Goal: Use online tool/utility

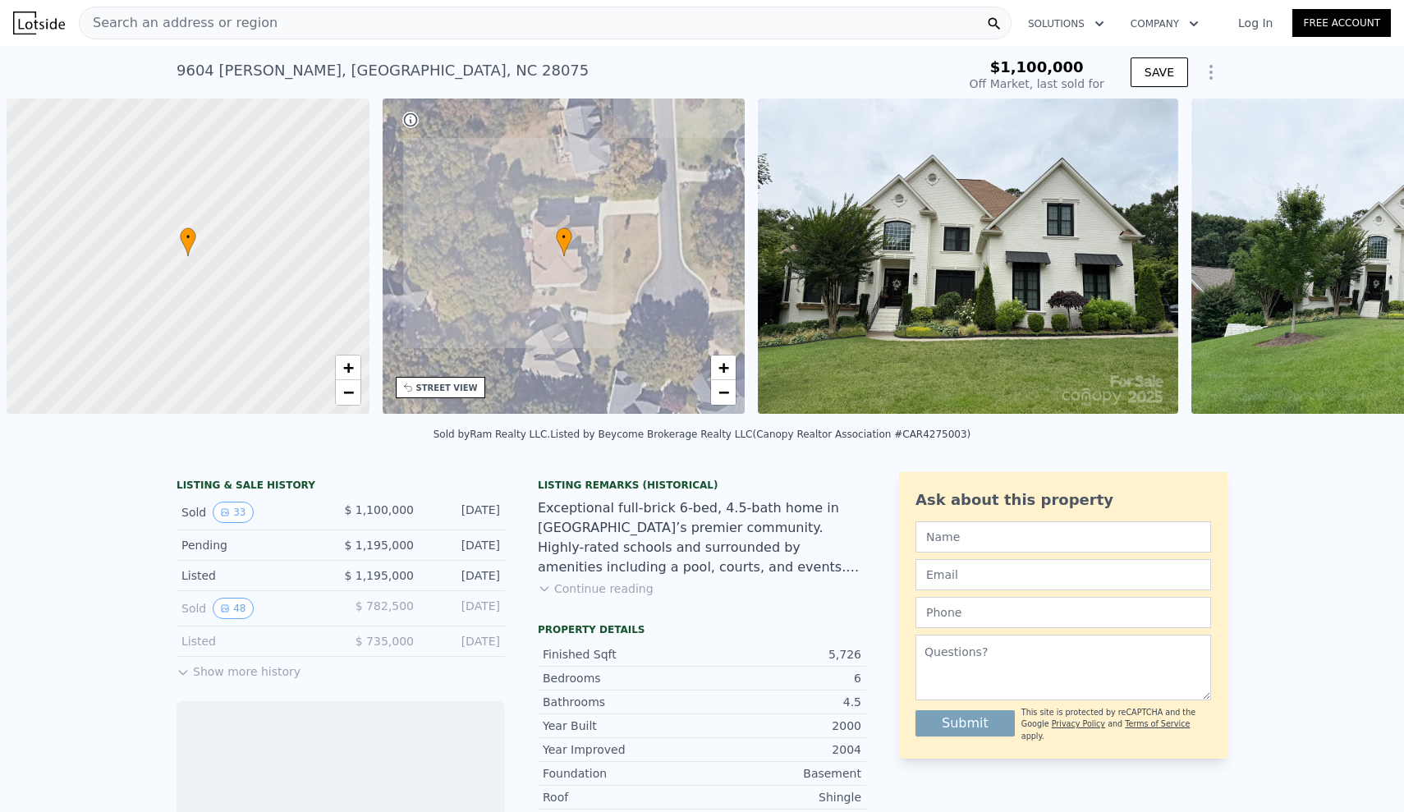
scroll to position [0, 7]
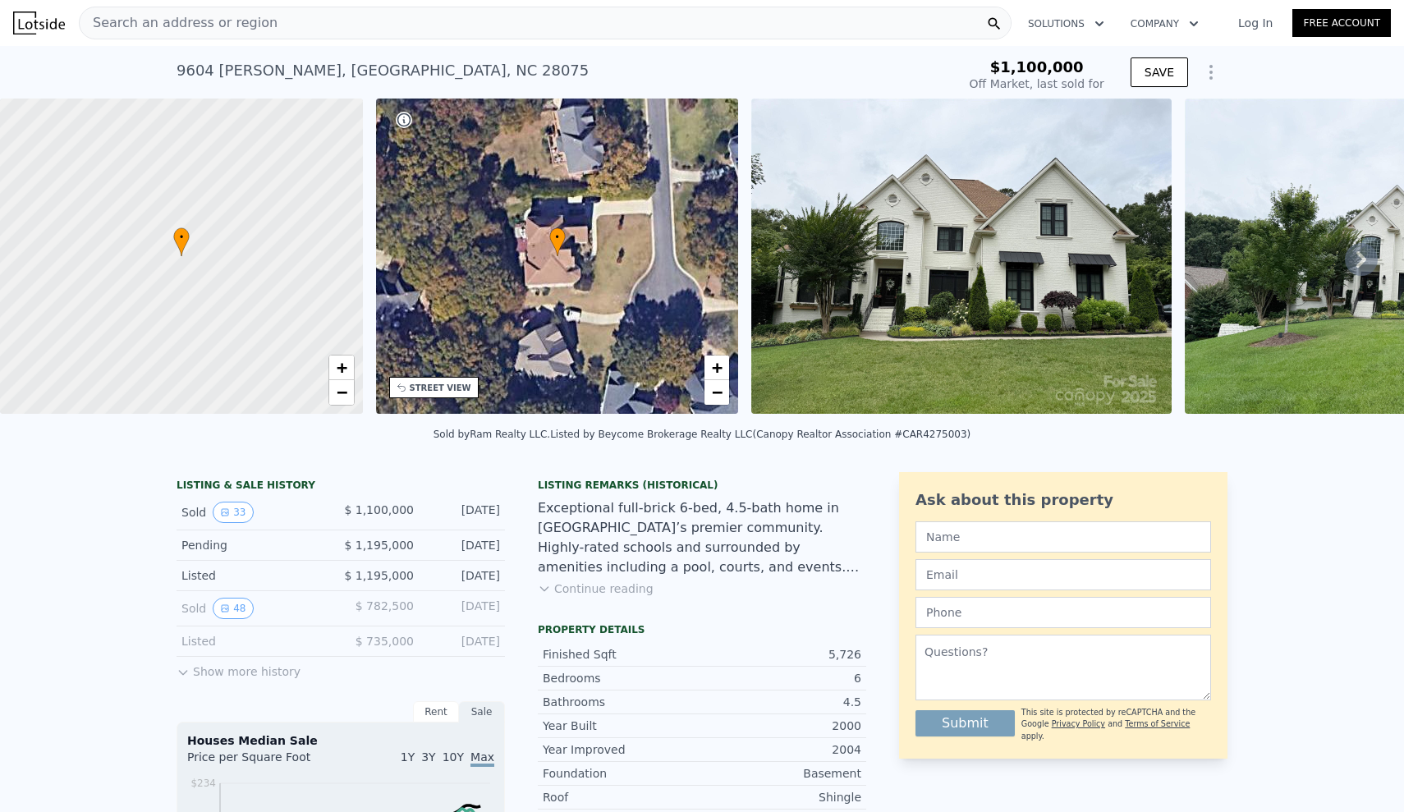
type input "$ 1,100,000"
type input "-$ 145,504"
click at [1365, 263] on icon at bounding box center [1361, 259] width 33 height 33
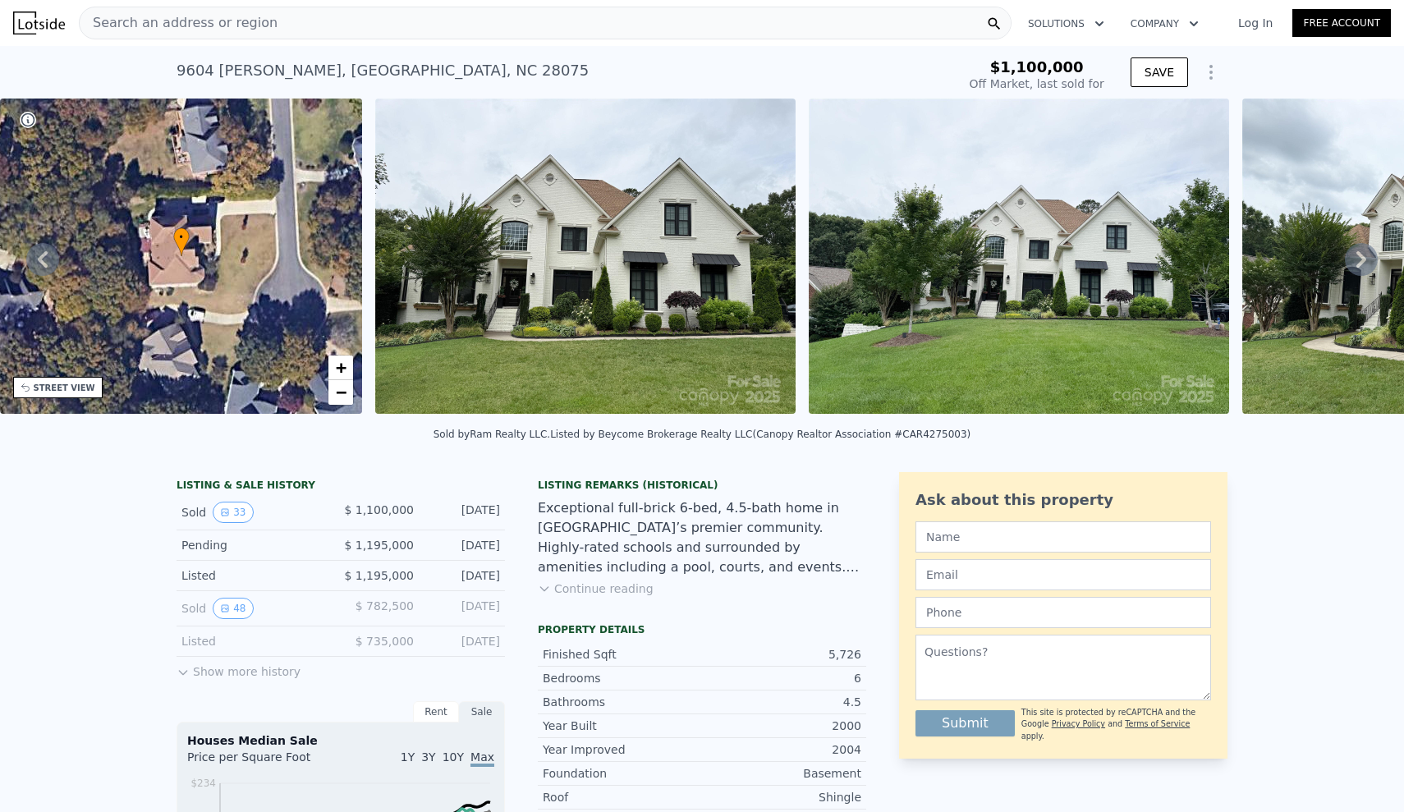
click at [1362, 261] on icon at bounding box center [1362, 259] width 10 height 16
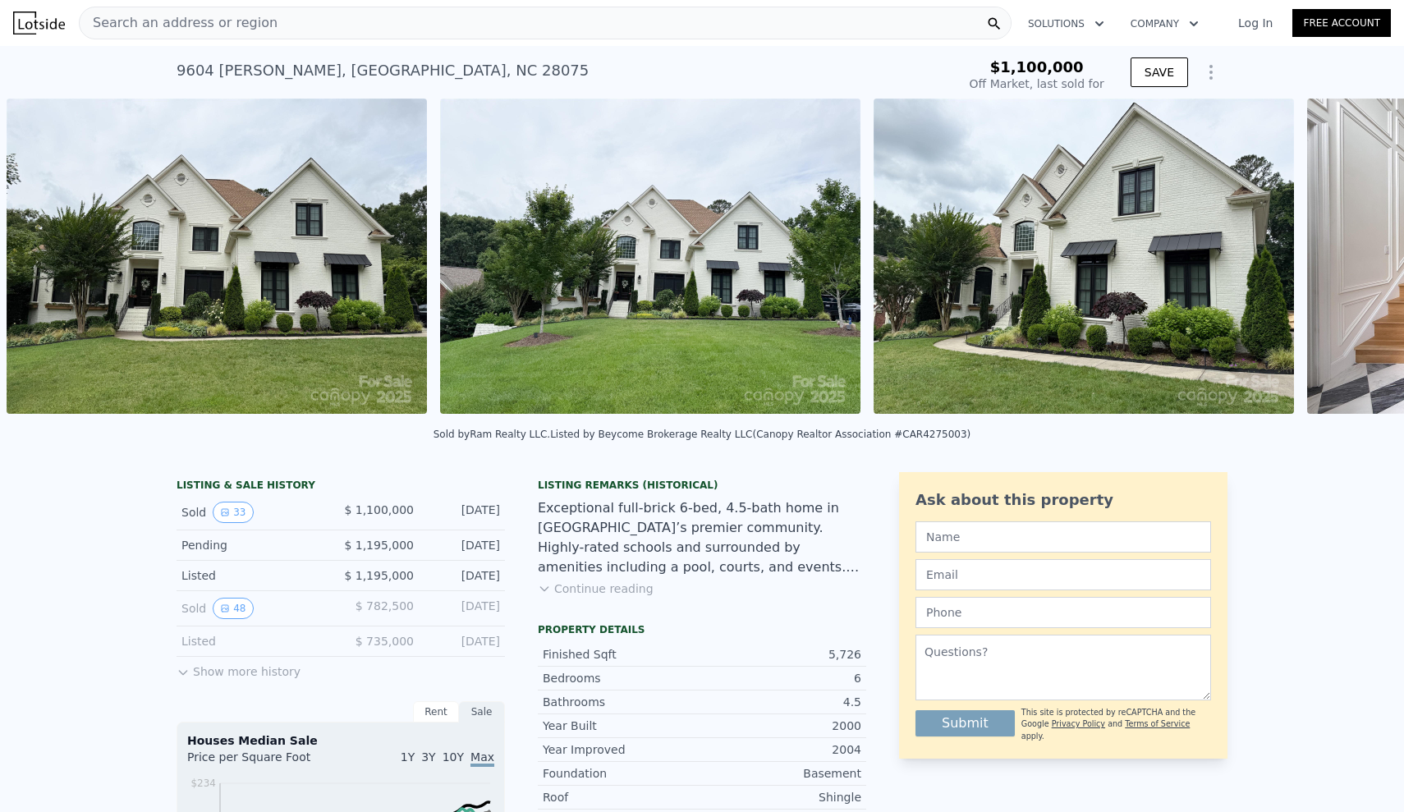
click at [1362, 261] on div "• + − • + − STREET VIEW Loading... SATELLITE VIEW" at bounding box center [702, 259] width 1404 height 321
click at [1362, 261] on icon at bounding box center [1362, 259] width 10 height 16
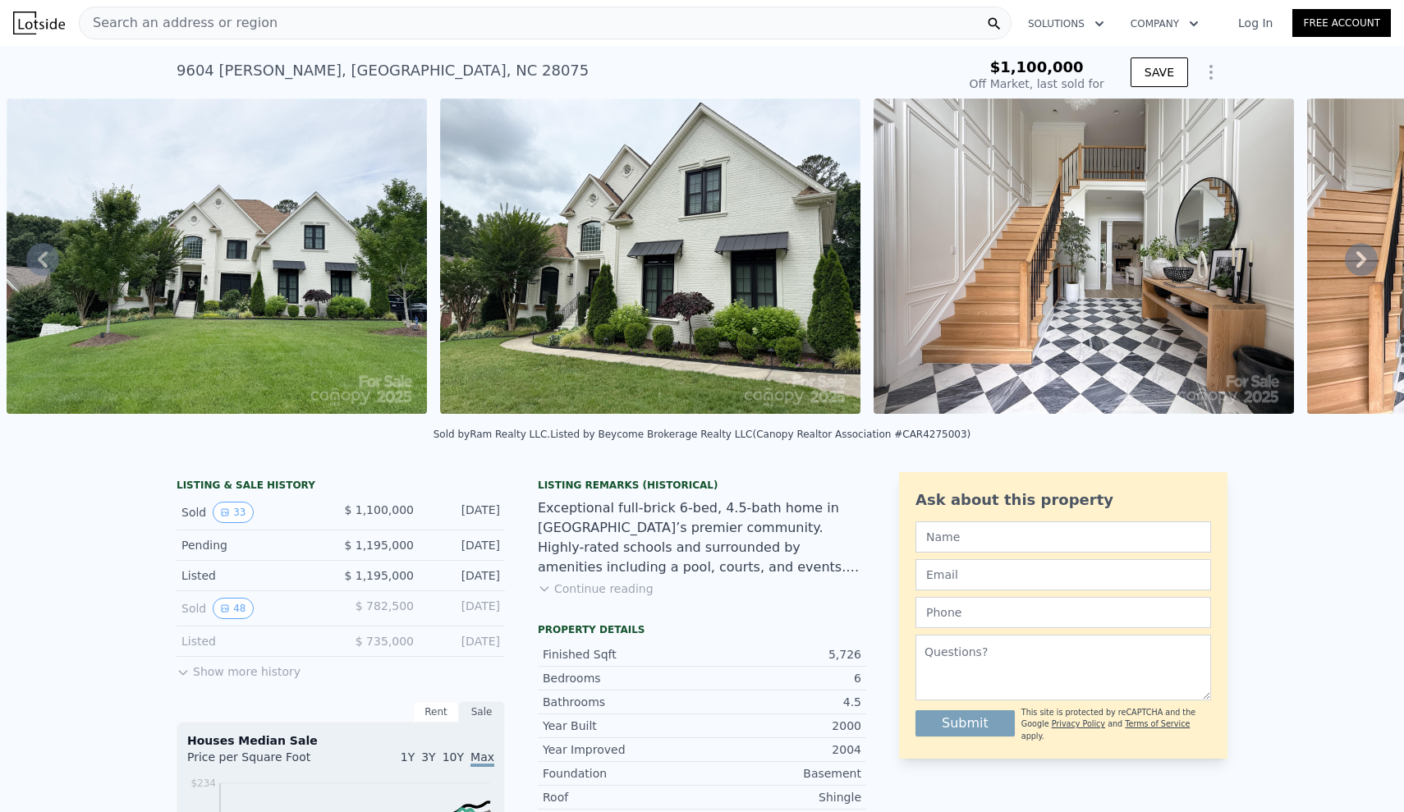
click at [1362, 259] on div "• + − • + − STREET VIEW Loading... SATELLITE VIEW" at bounding box center [702, 259] width 1404 height 321
click at [1362, 259] on icon at bounding box center [1362, 259] width 10 height 16
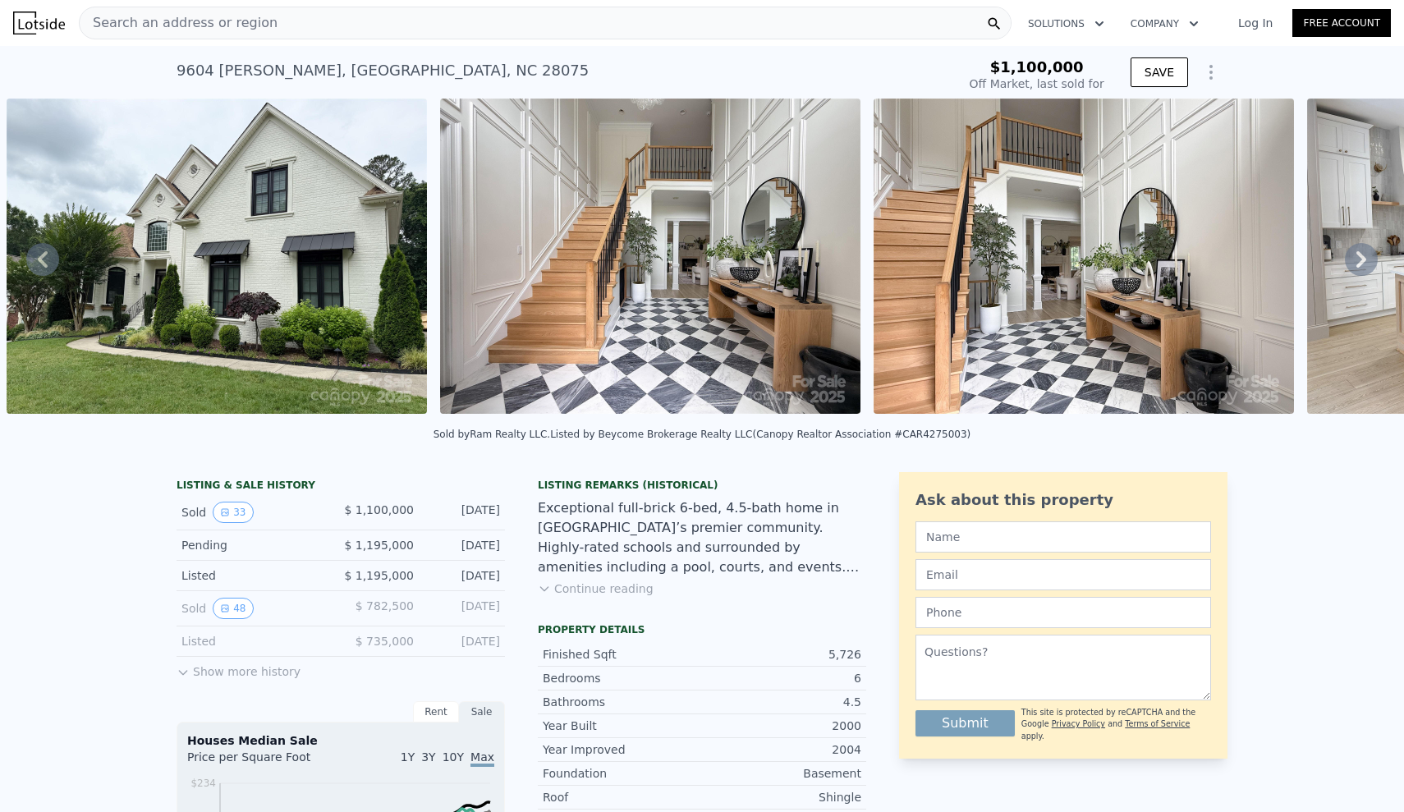
click at [1362, 259] on icon at bounding box center [1362, 259] width 10 height 16
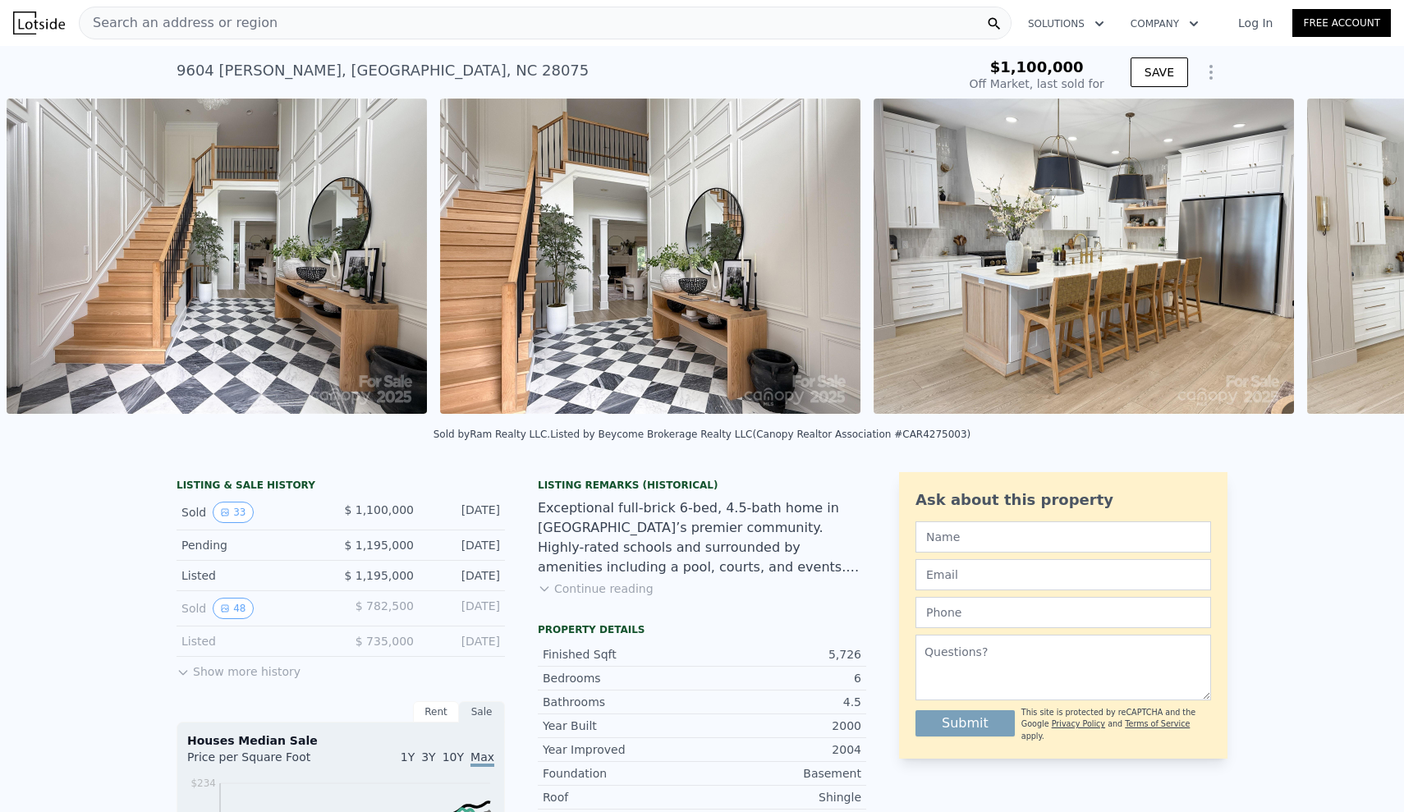
click at [1362, 259] on div "• + − • + − STREET VIEW Loading... SATELLITE VIEW" at bounding box center [702, 259] width 1404 height 321
click at [1362, 259] on icon at bounding box center [1362, 259] width 10 height 16
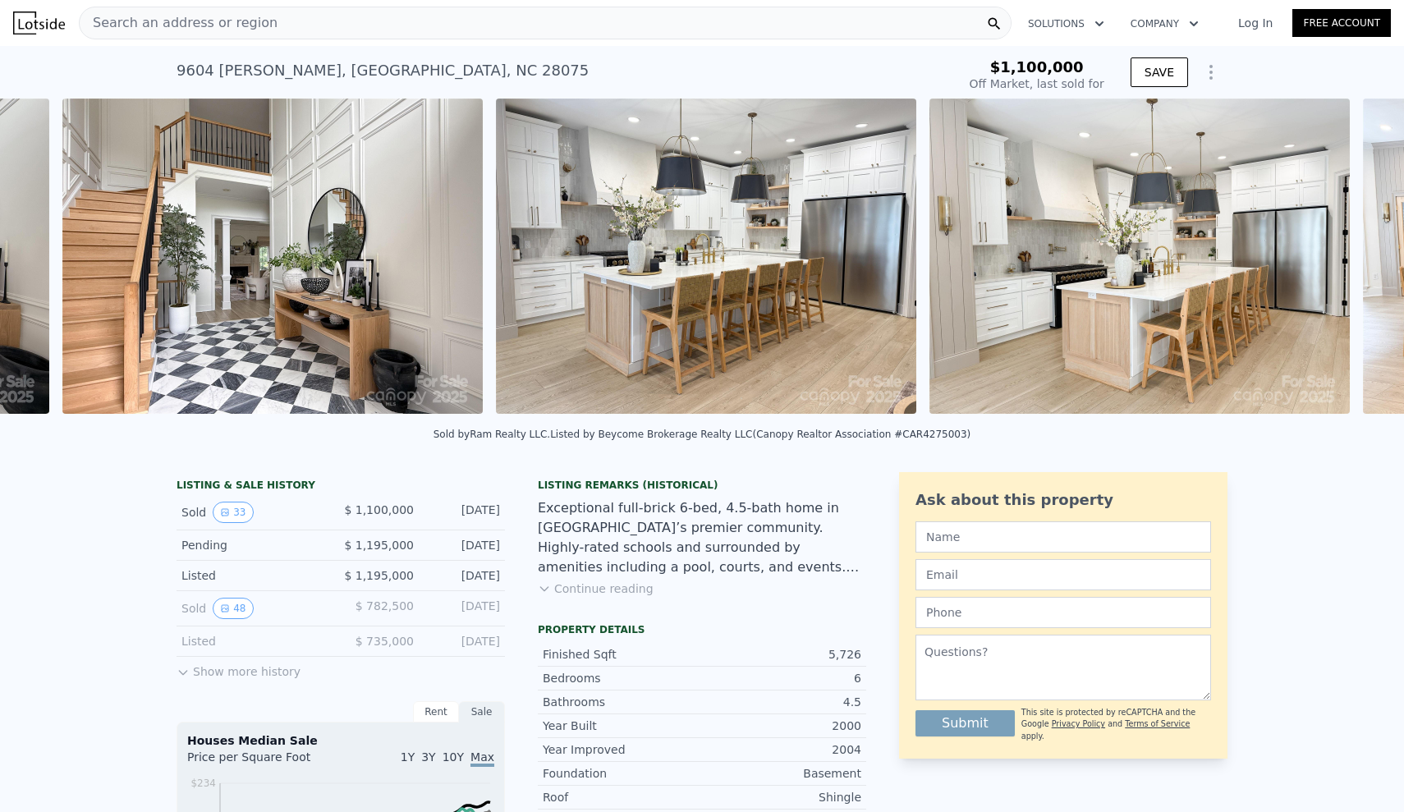
scroll to position [0, 2486]
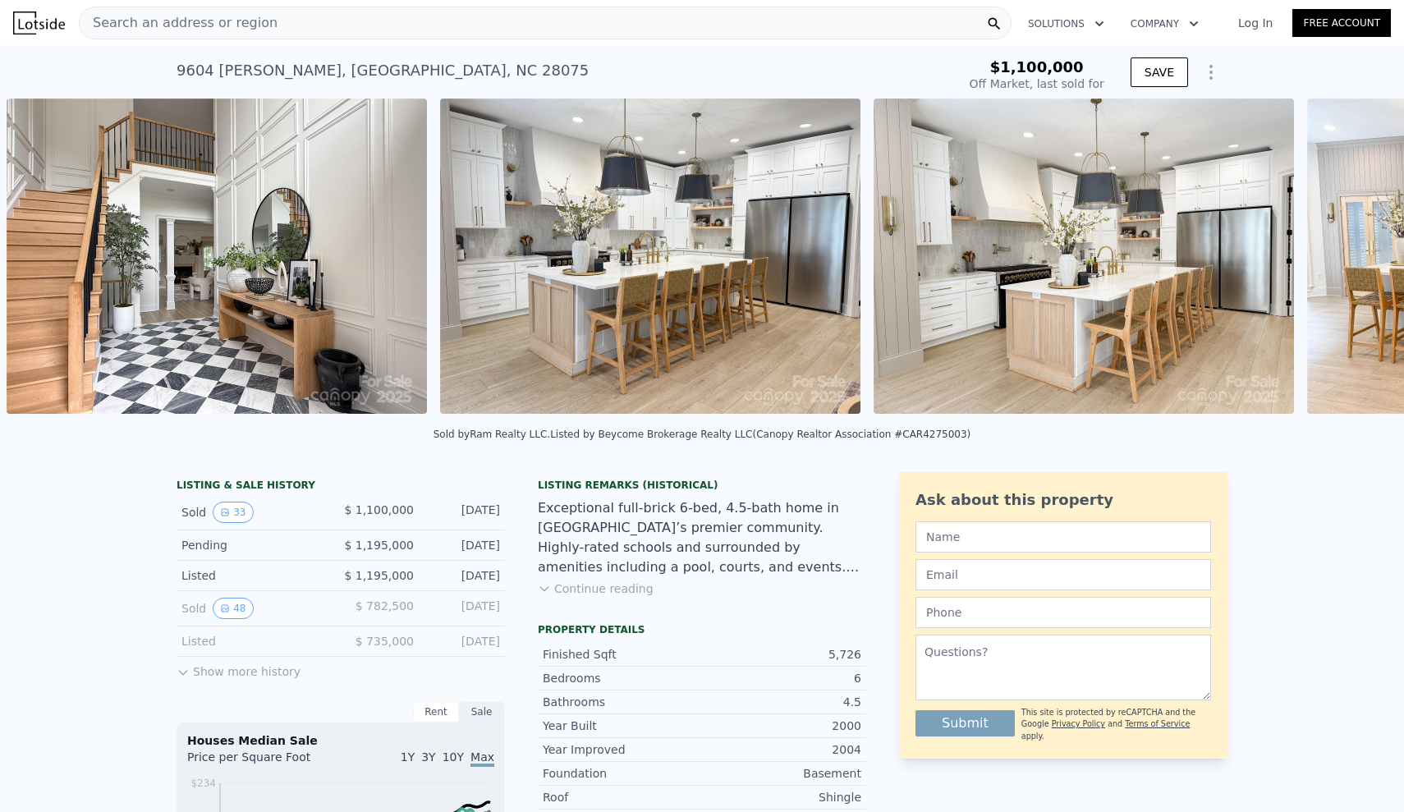
click at [1362, 259] on div "• + − • + − STREET VIEW Loading... SATELLITE VIEW" at bounding box center [702, 259] width 1404 height 321
click at [1362, 259] on icon at bounding box center [1362, 259] width 10 height 16
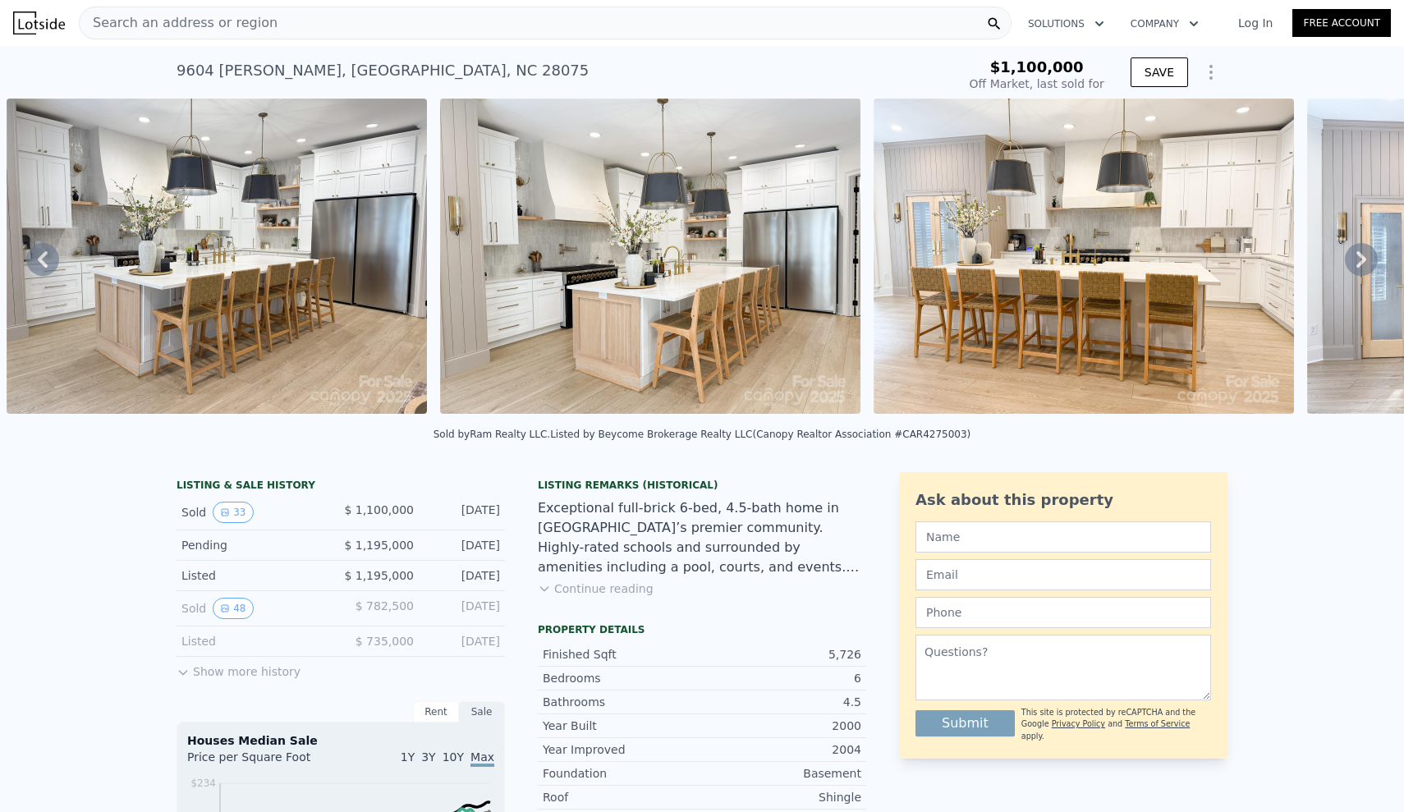
click at [1362, 259] on div "• + − • + − STREET VIEW Loading... SATELLITE VIEW" at bounding box center [702, 259] width 1404 height 321
click at [1362, 259] on icon at bounding box center [1362, 259] width 10 height 16
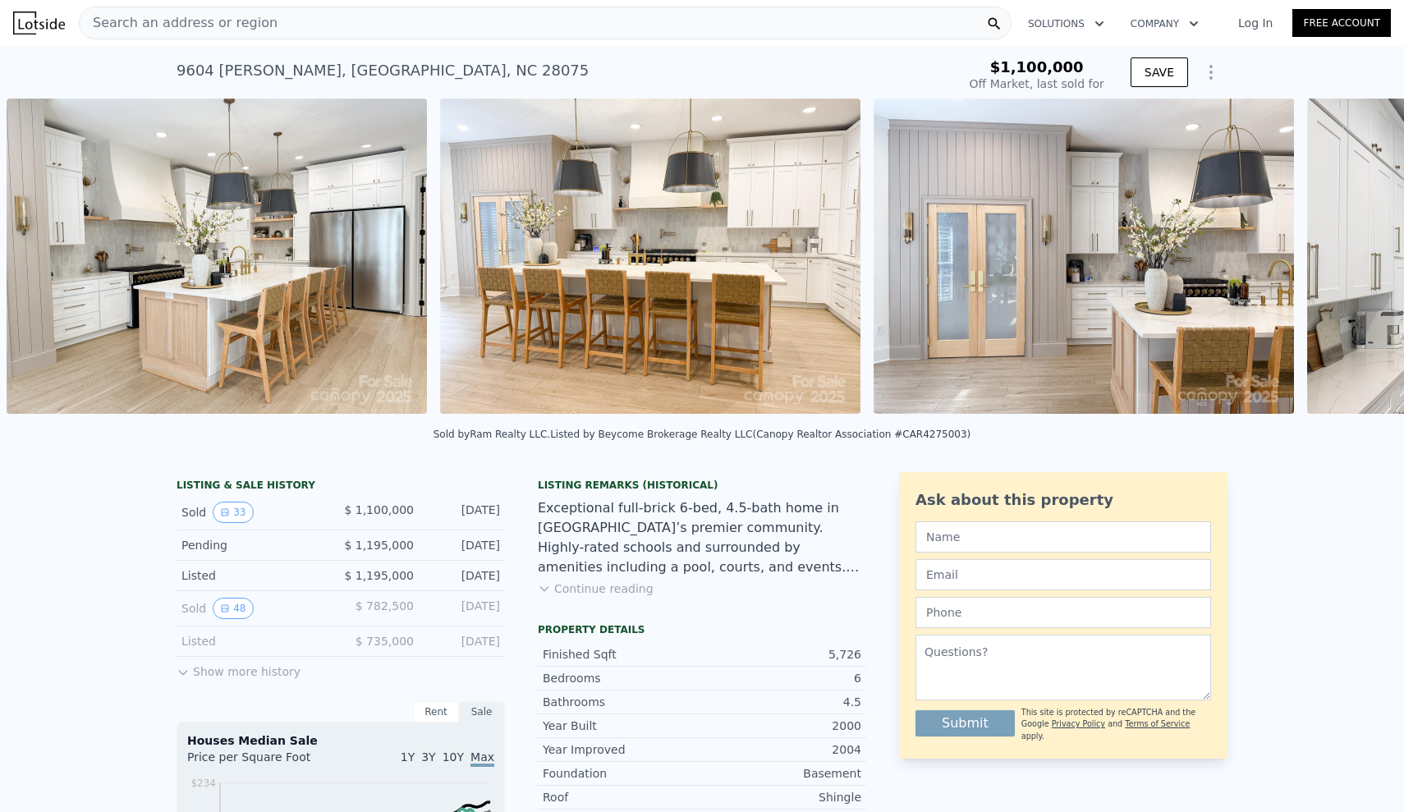
click at [1362, 259] on div "• + − • + − STREET VIEW Loading... SATELLITE VIEW" at bounding box center [702, 259] width 1404 height 321
click at [1362, 259] on icon at bounding box center [1362, 259] width 10 height 16
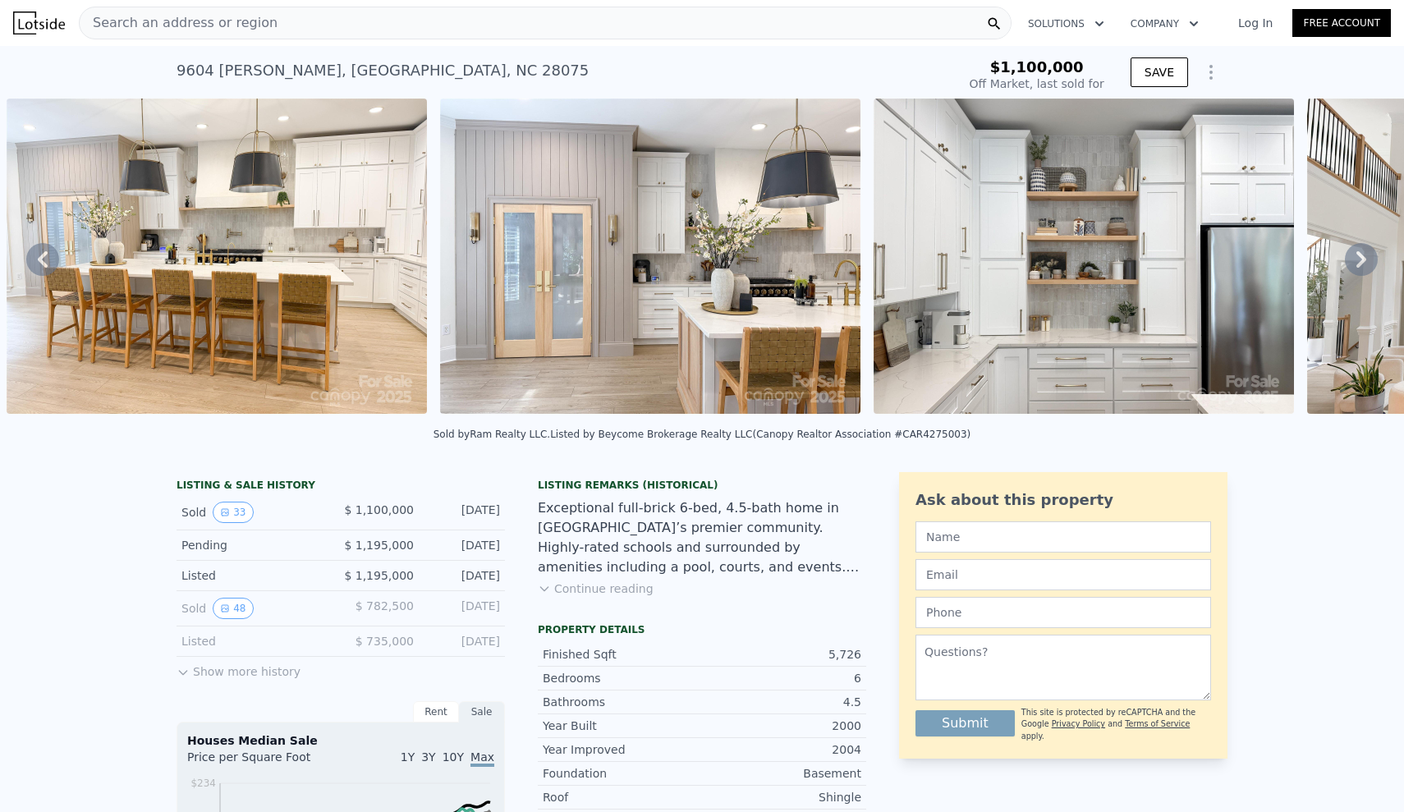
click at [1362, 259] on icon at bounding box center [1362, 259] width 10 height 16
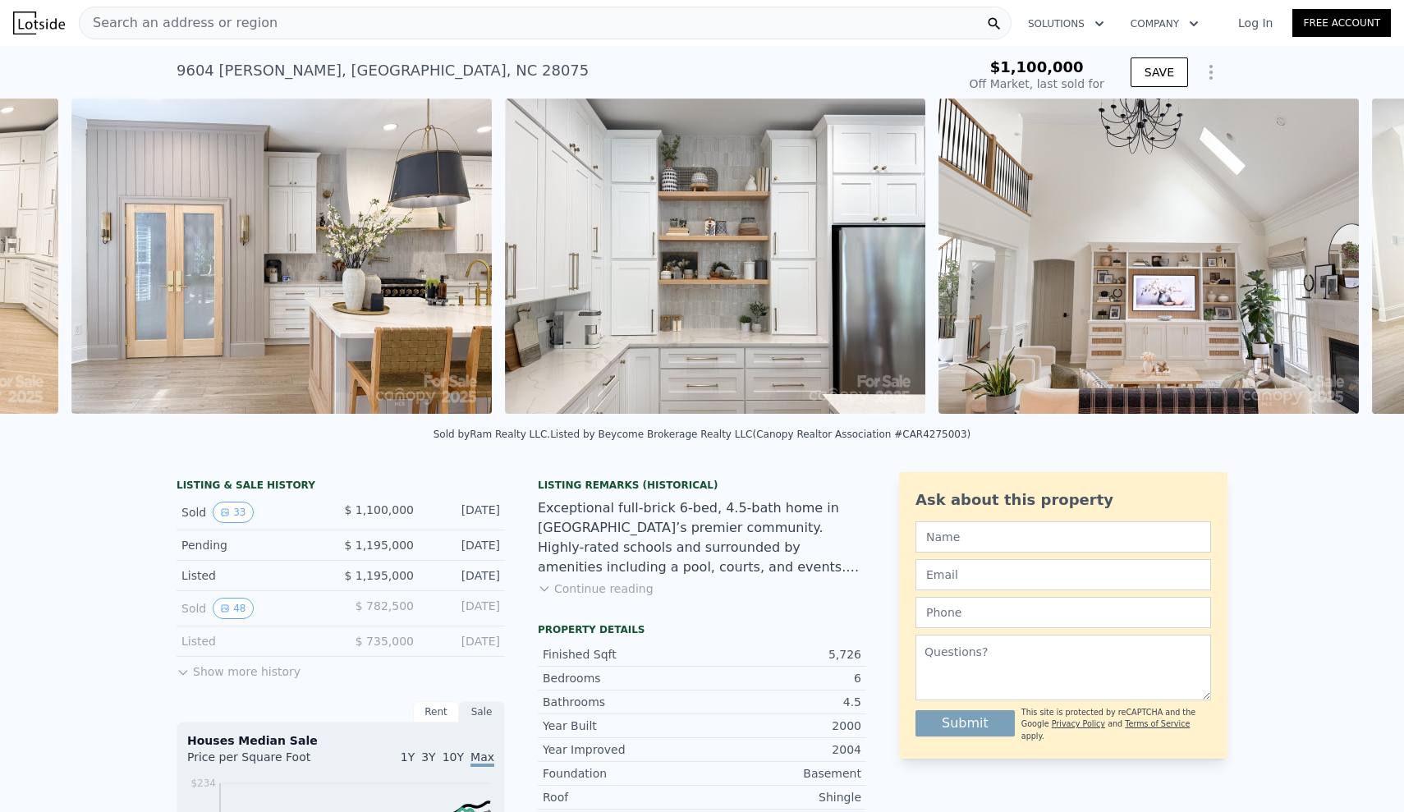
scroll to position [0, 4220]
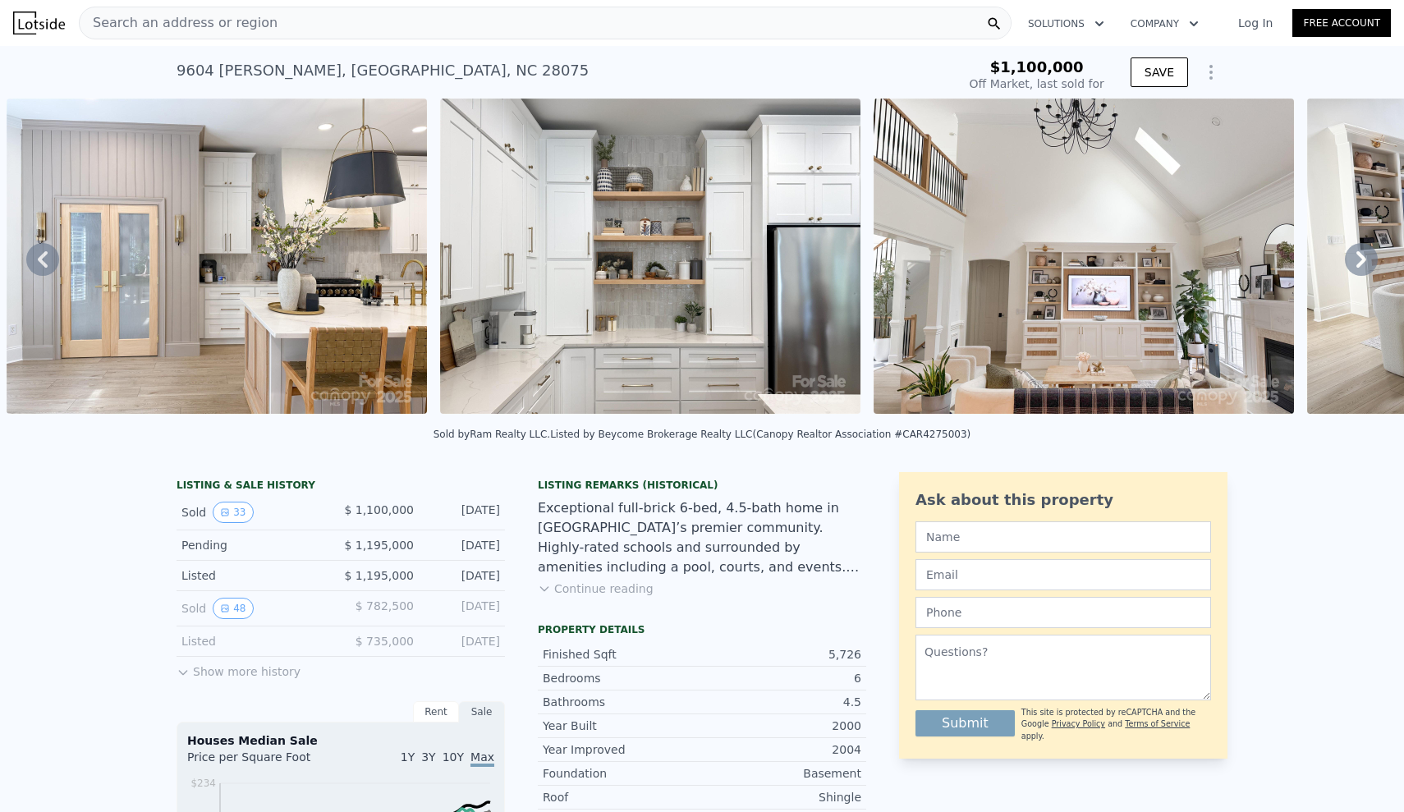
click at [1362, 259] on icon at bounding box center [1362, 259] width 10 height 16
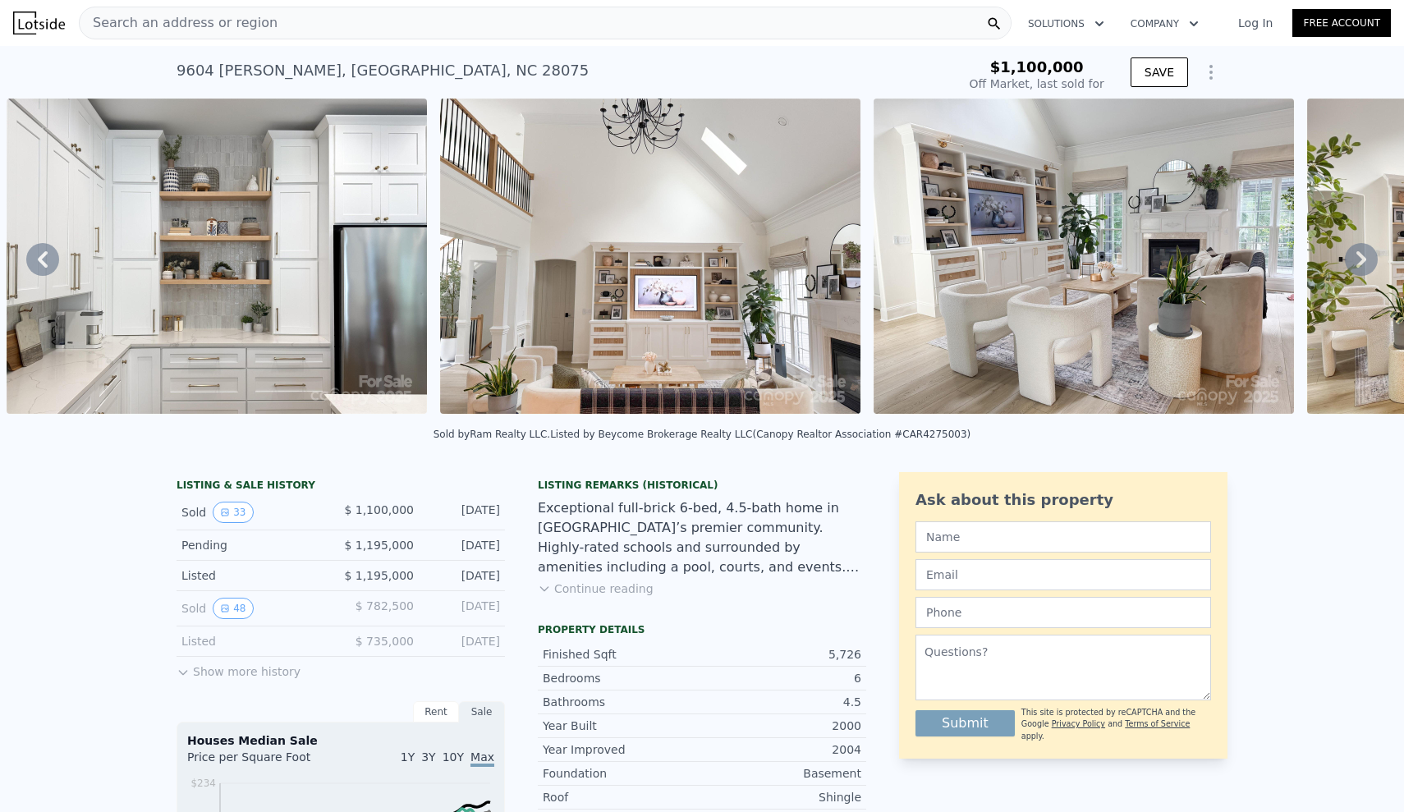
click at [1362, 259] on icon at bounding box center [1362, 259] width 10 height 16
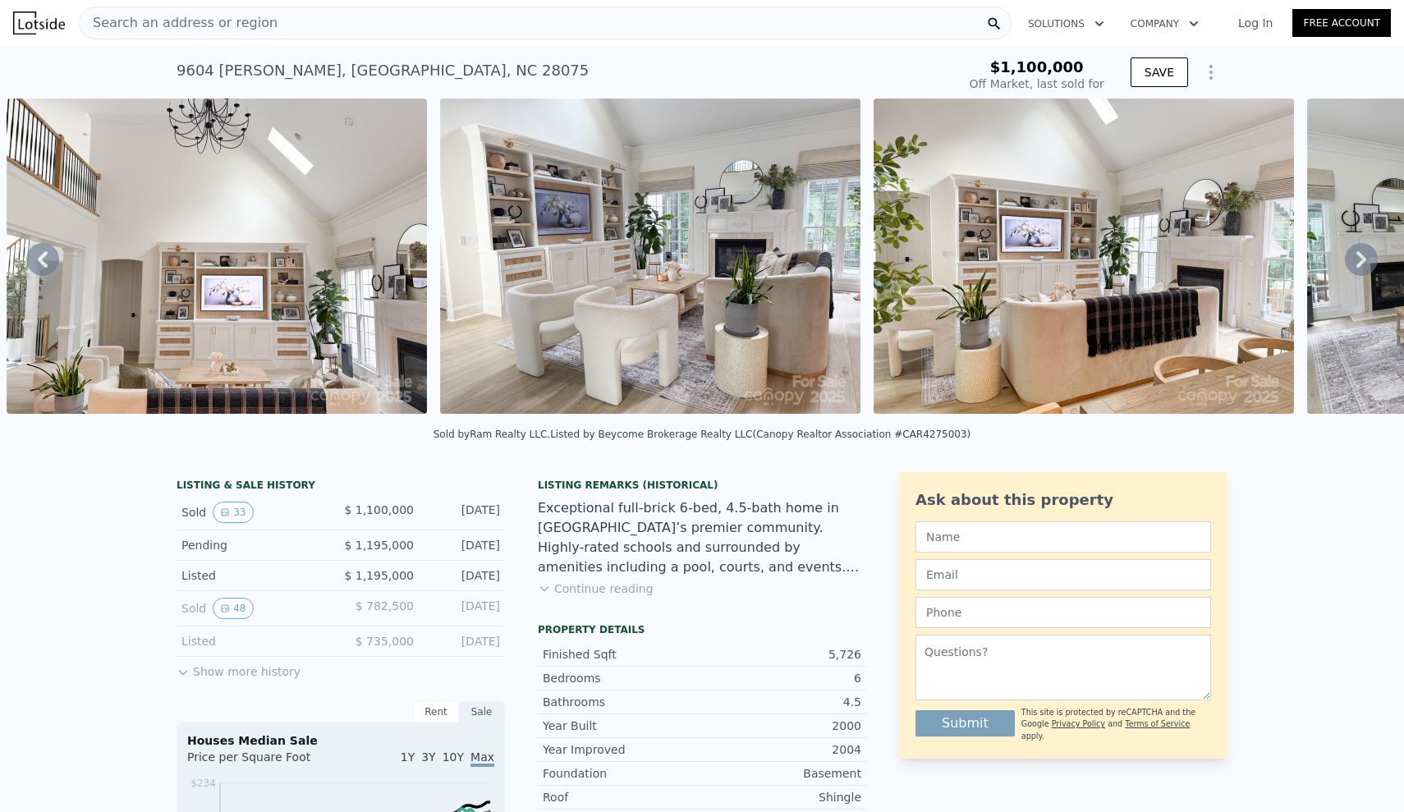
click at [1362, 259] on icon at bounding box center [1362, 259] width 10 height 16
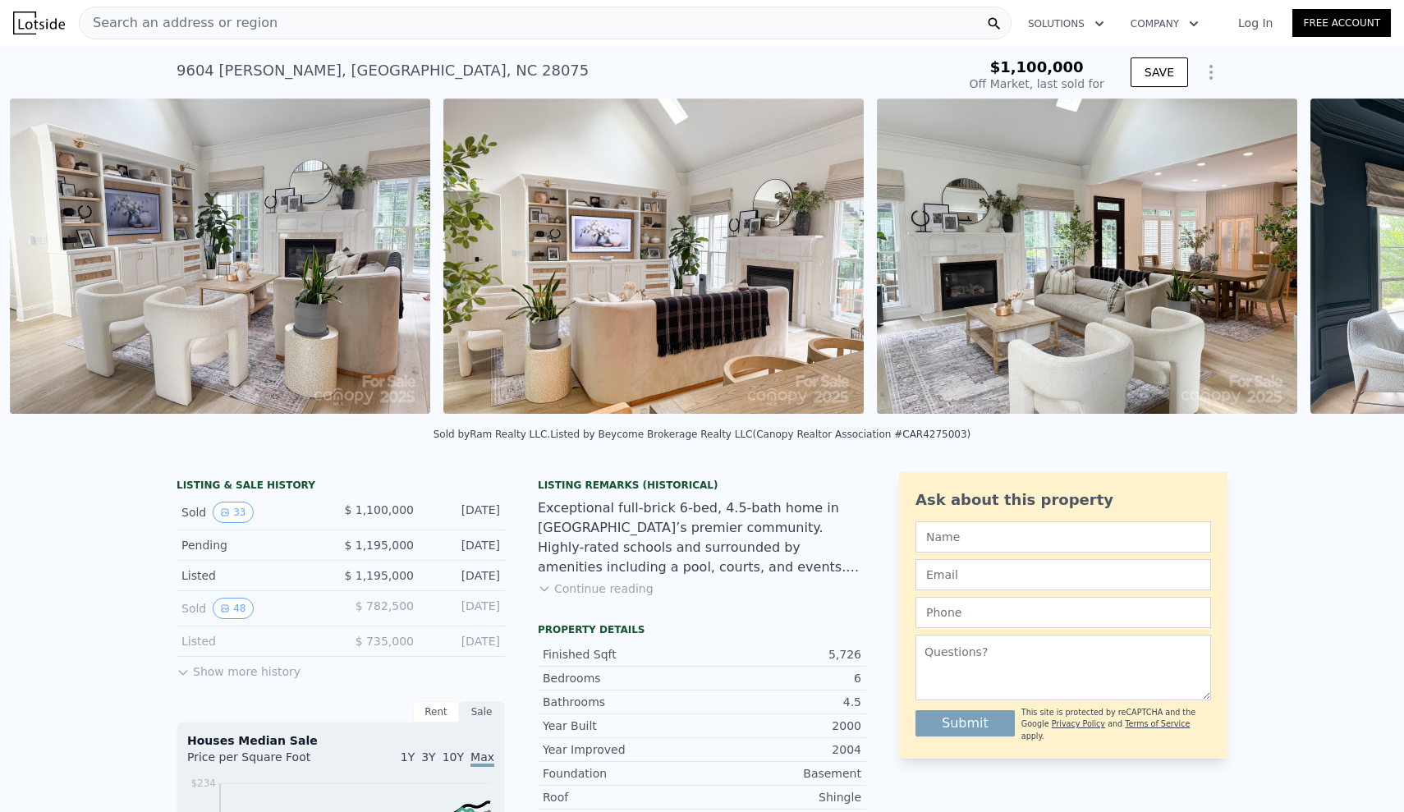
scroll to position [0, 5521]
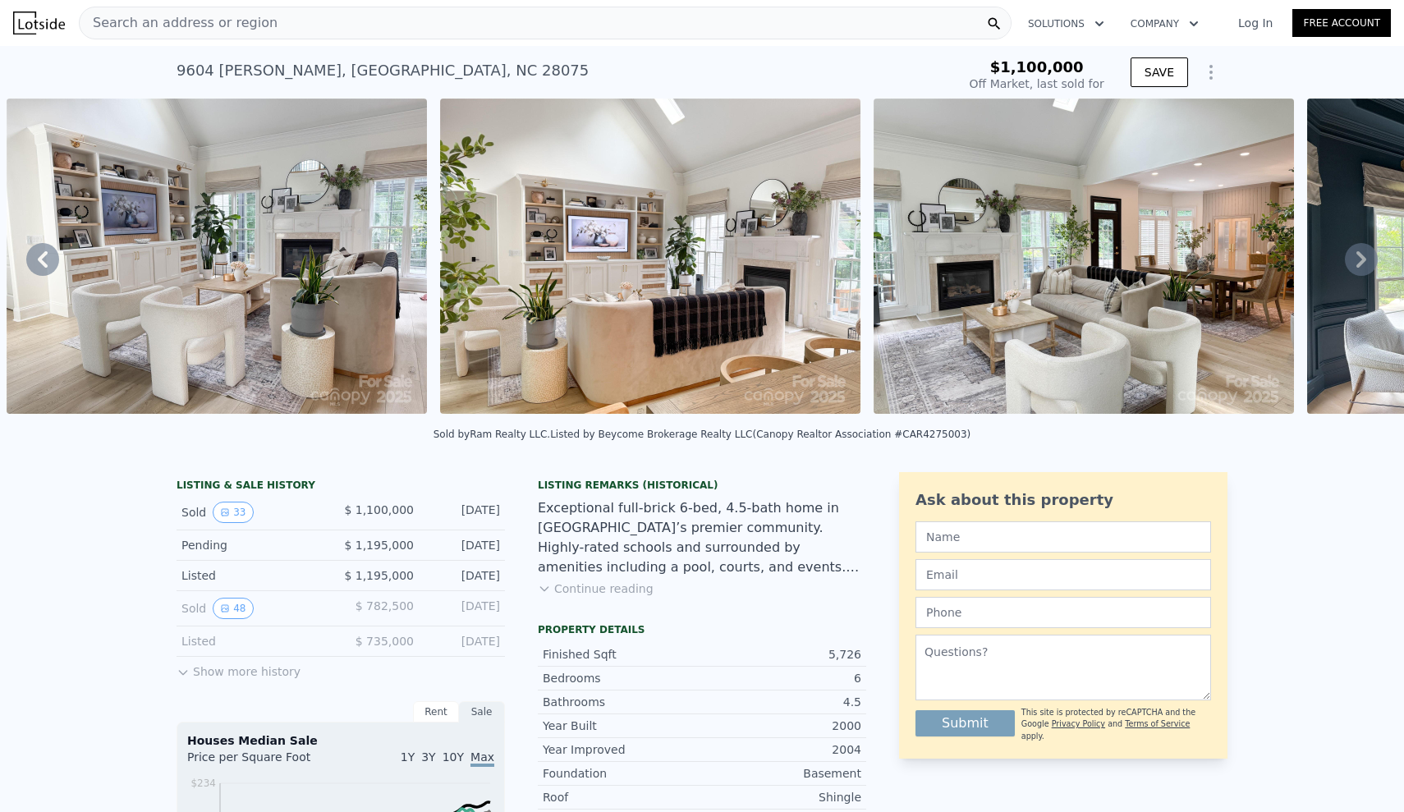
click at [1362, 259] on icon at bounding box center [1362, 259] width 10 height 16
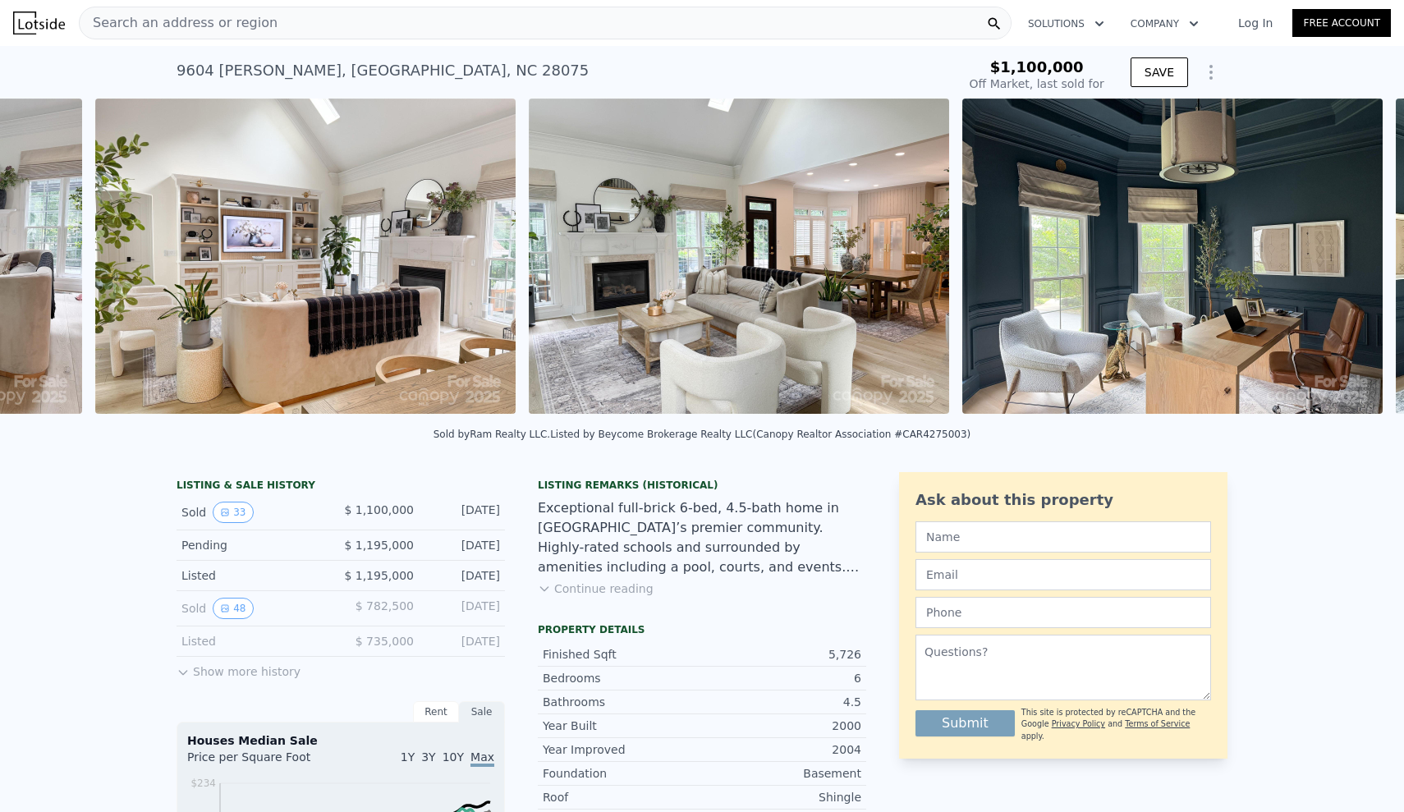
scroll to position [0, 5954]
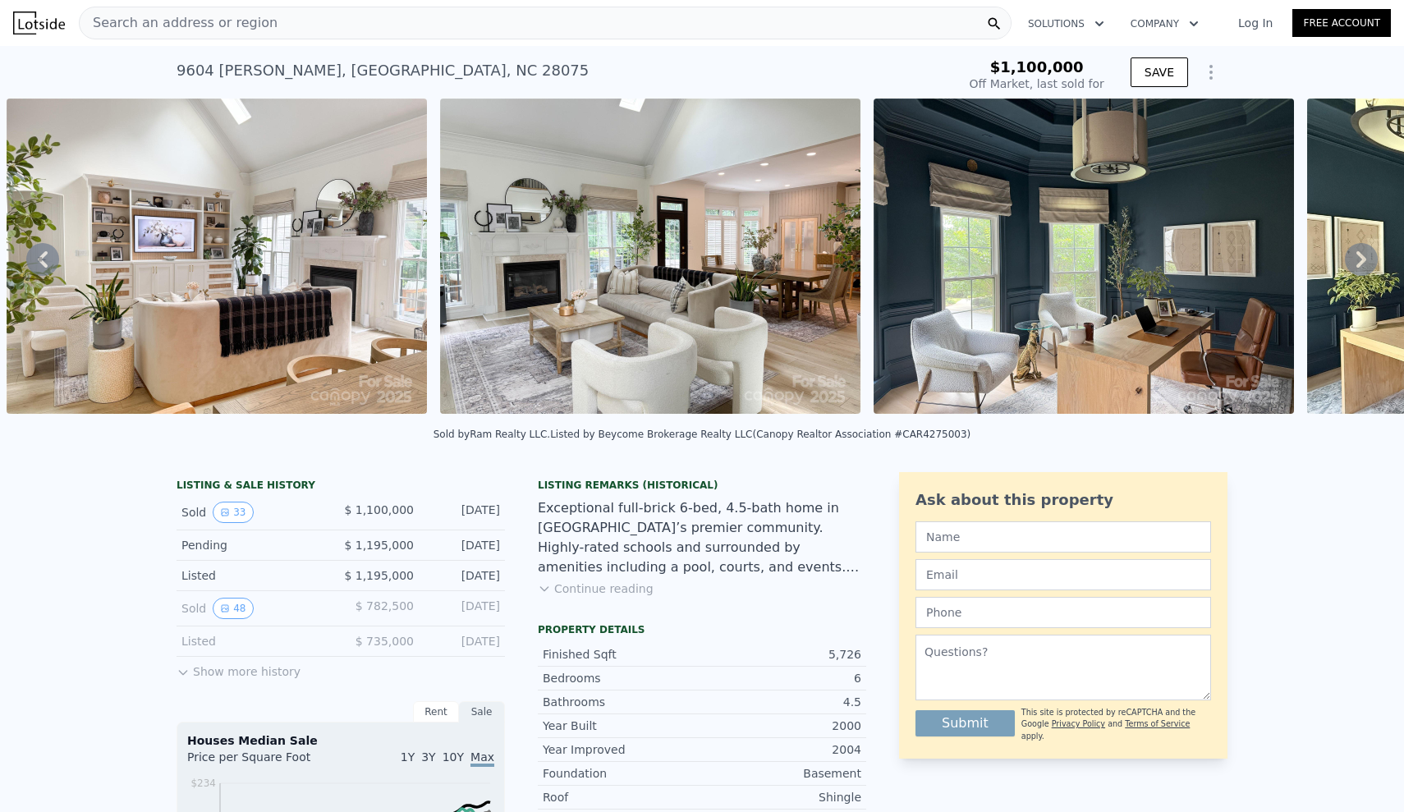
click at [1362, 259] on icon at bounding box center [1362, 259] width 10 height 16
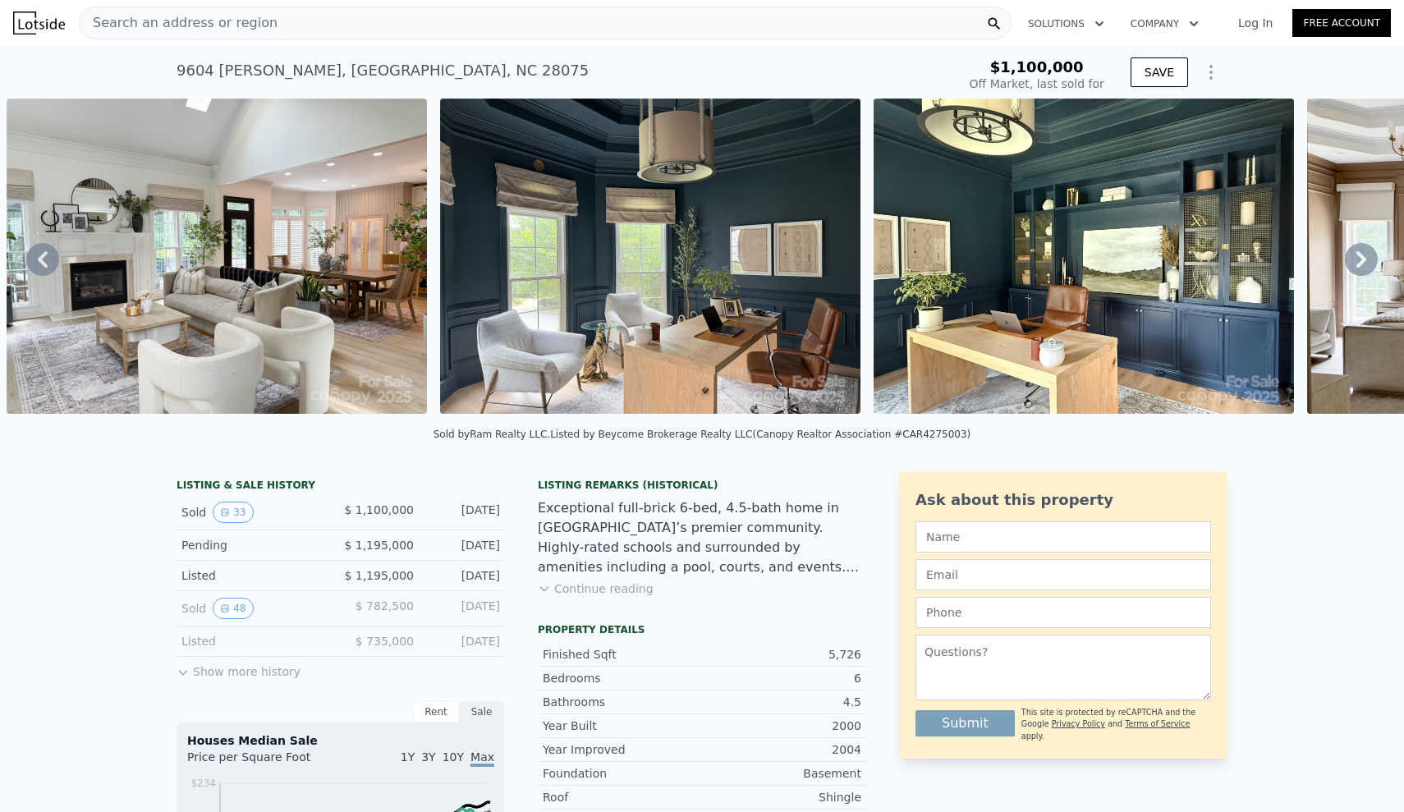
click at [1361, 259] on icon at bounding box center [1361, 259] width 33 height 33
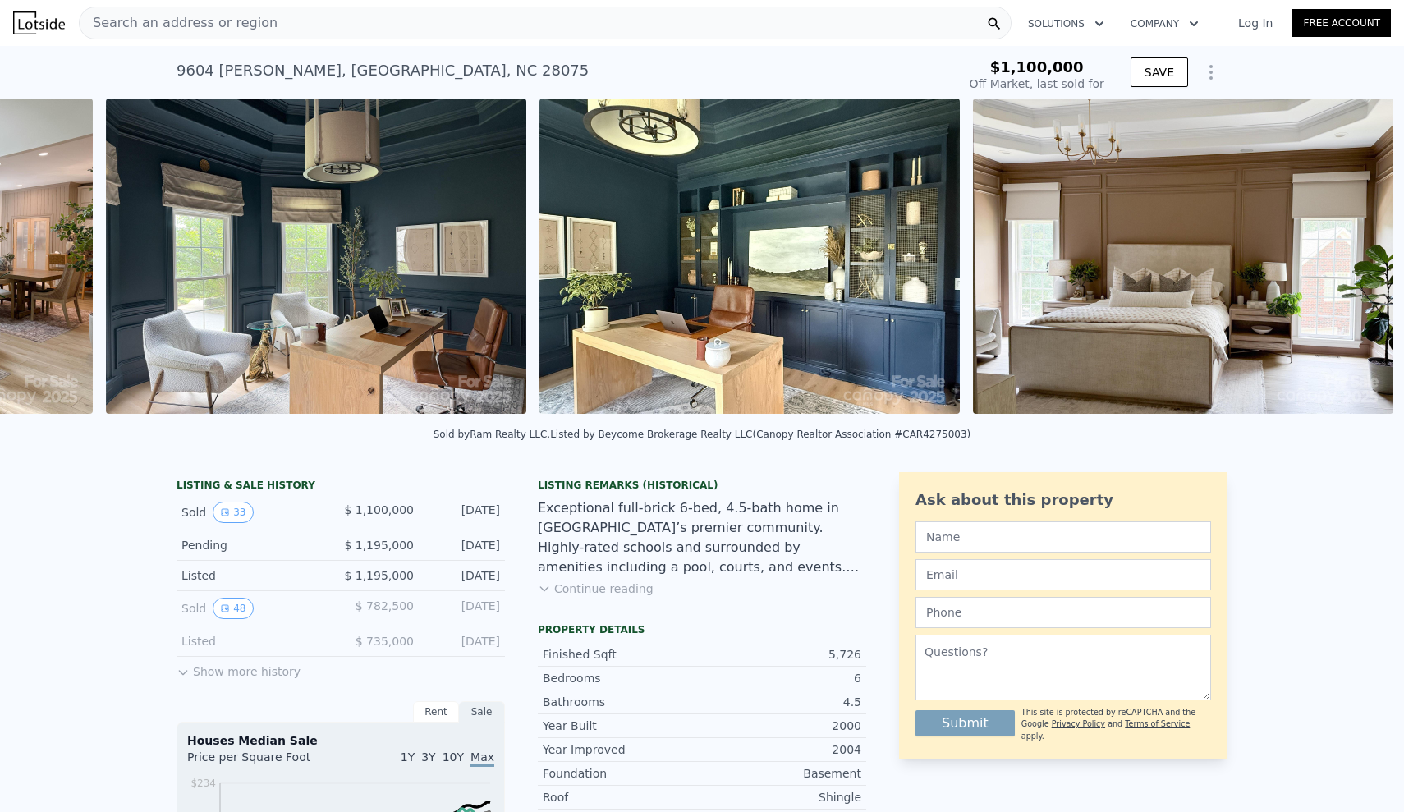
scroll to position [0, 6821]
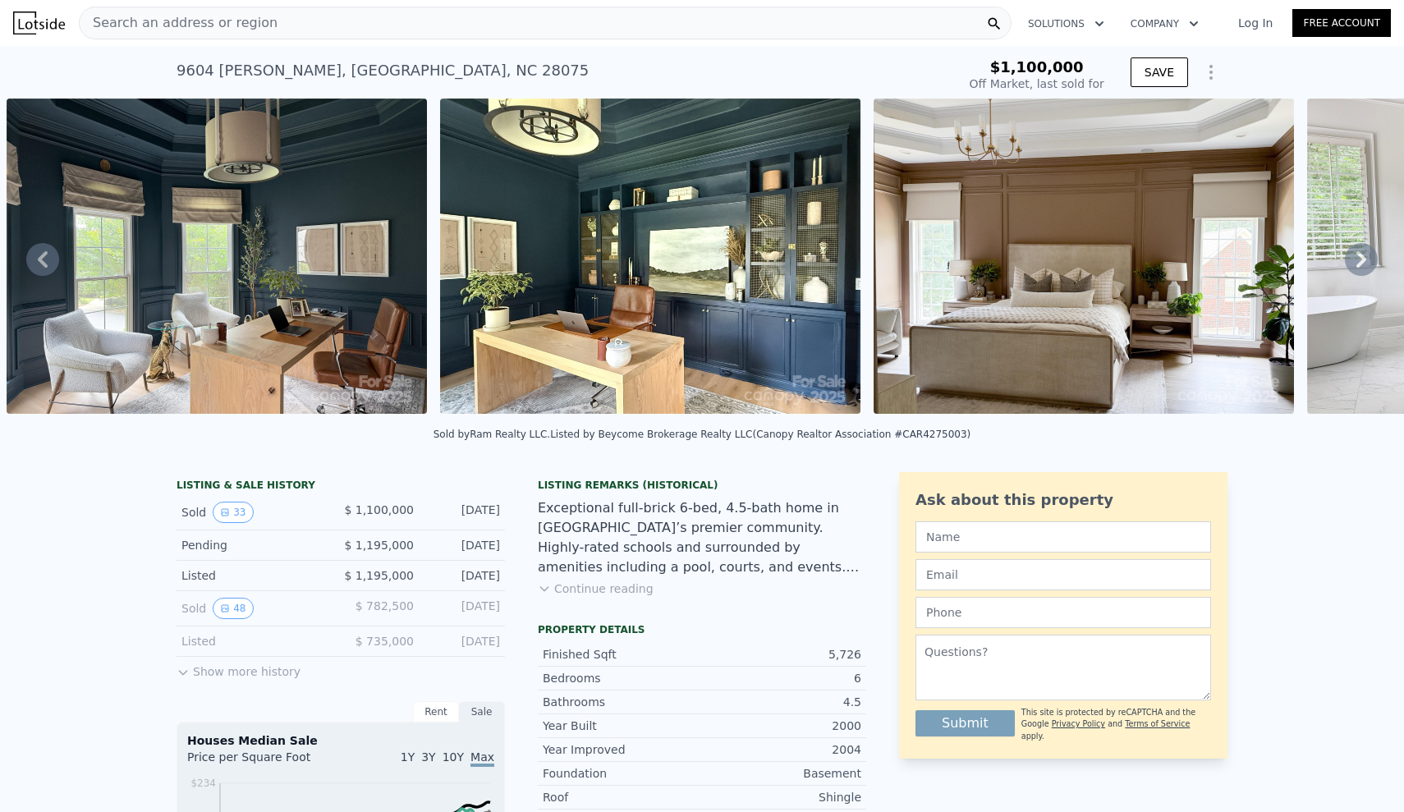
click at [1361, 259] on icon at bounding box center [1361, 259] width 33 height 33
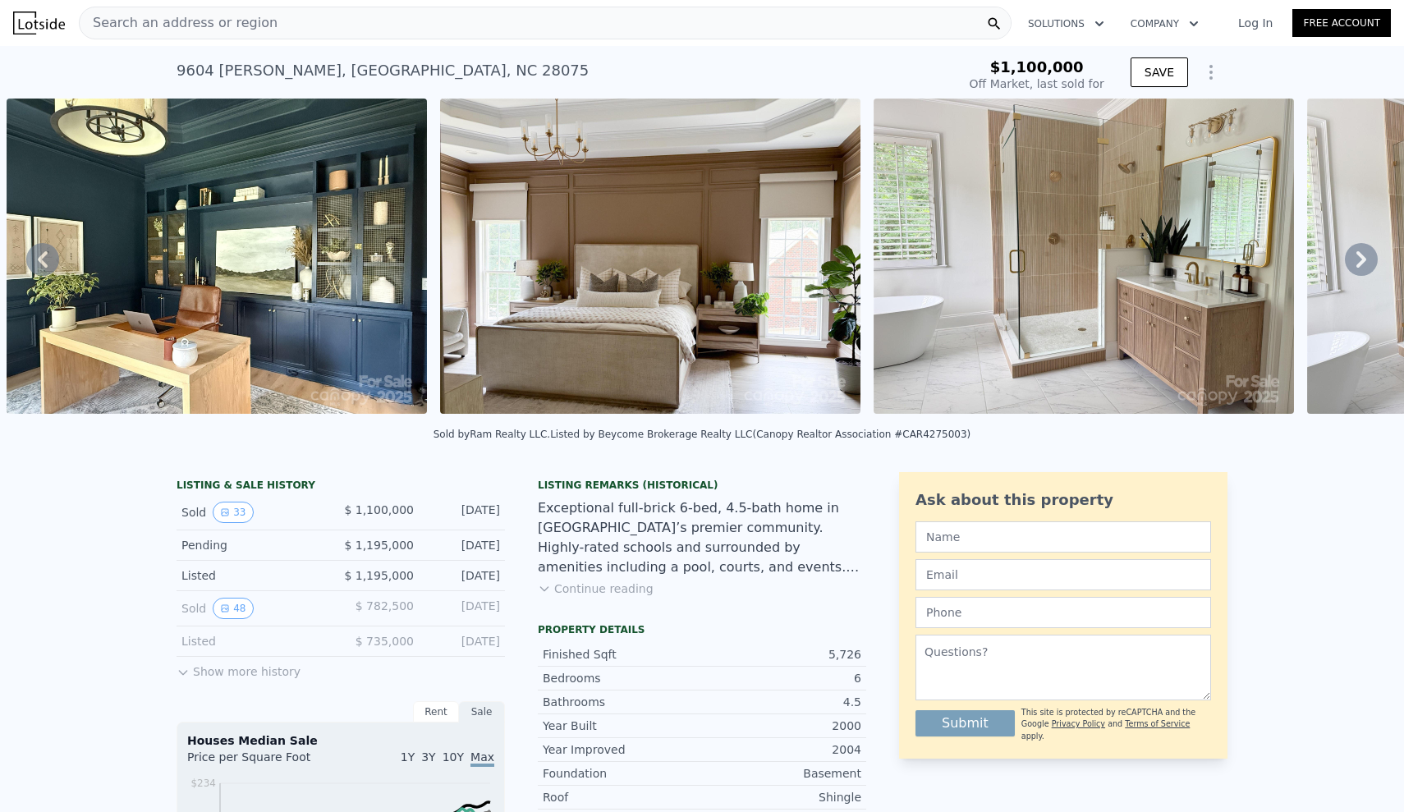
click at [1361, 259] on icon at bounding box center [1361, 259] width 33 height 33
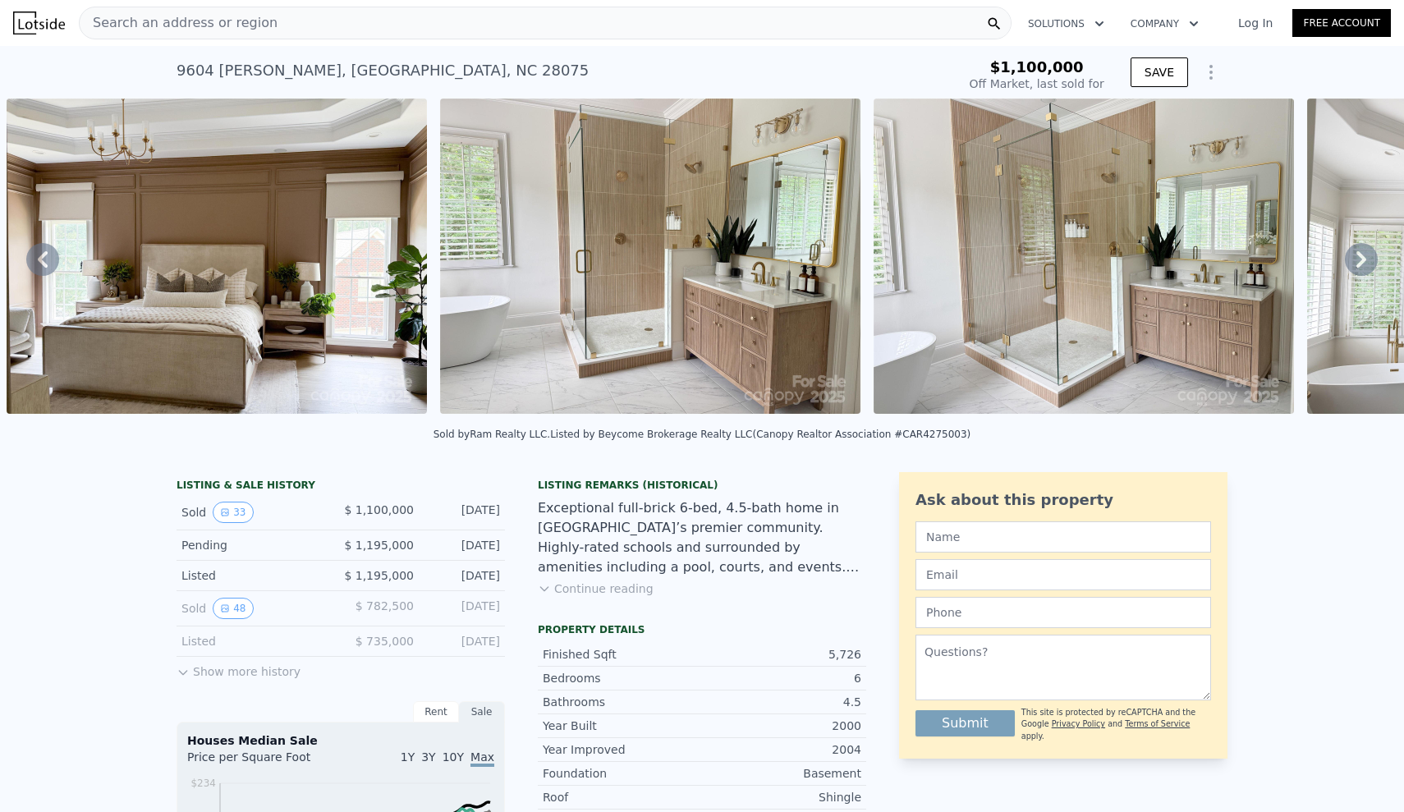
scroll to position [0, 8122]
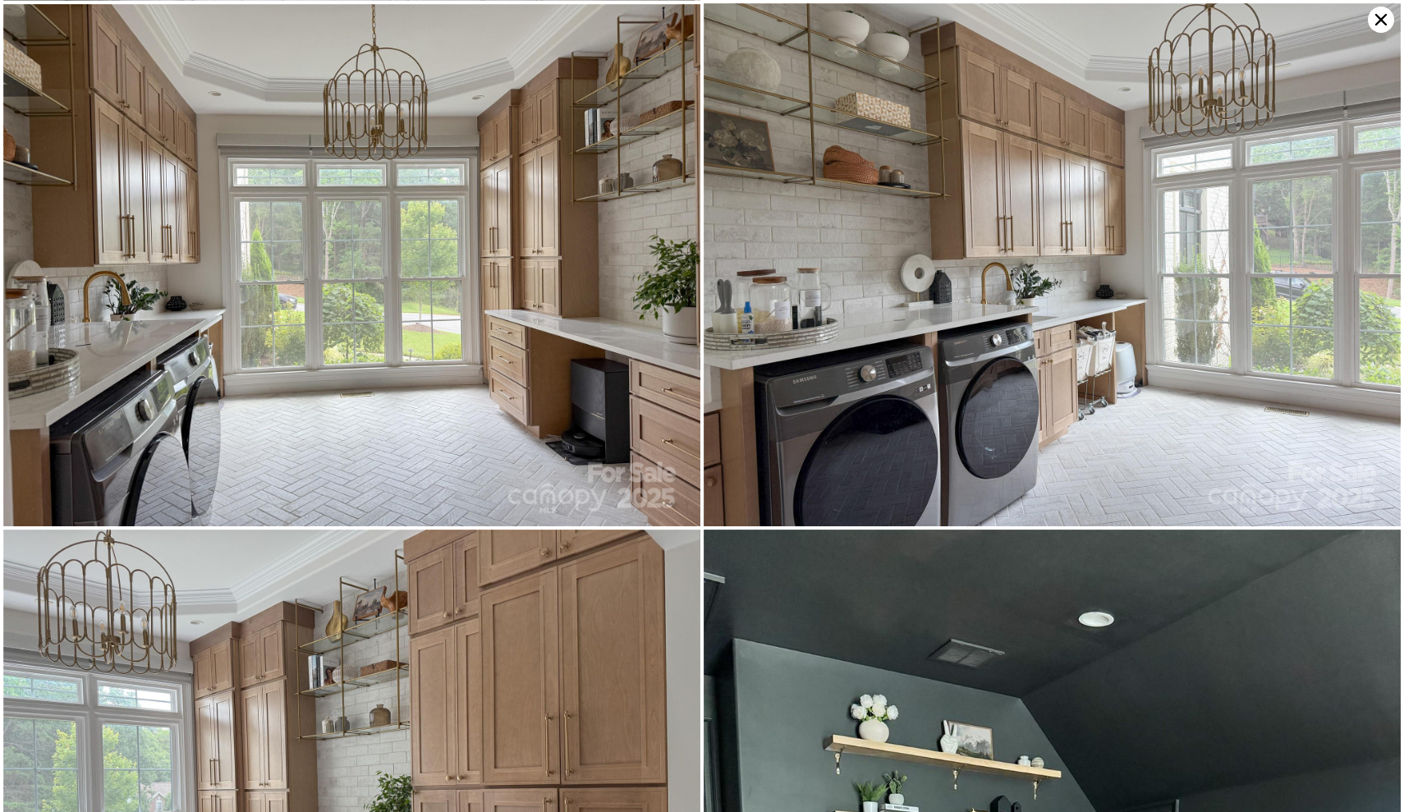
scroll to position [5261, 0]
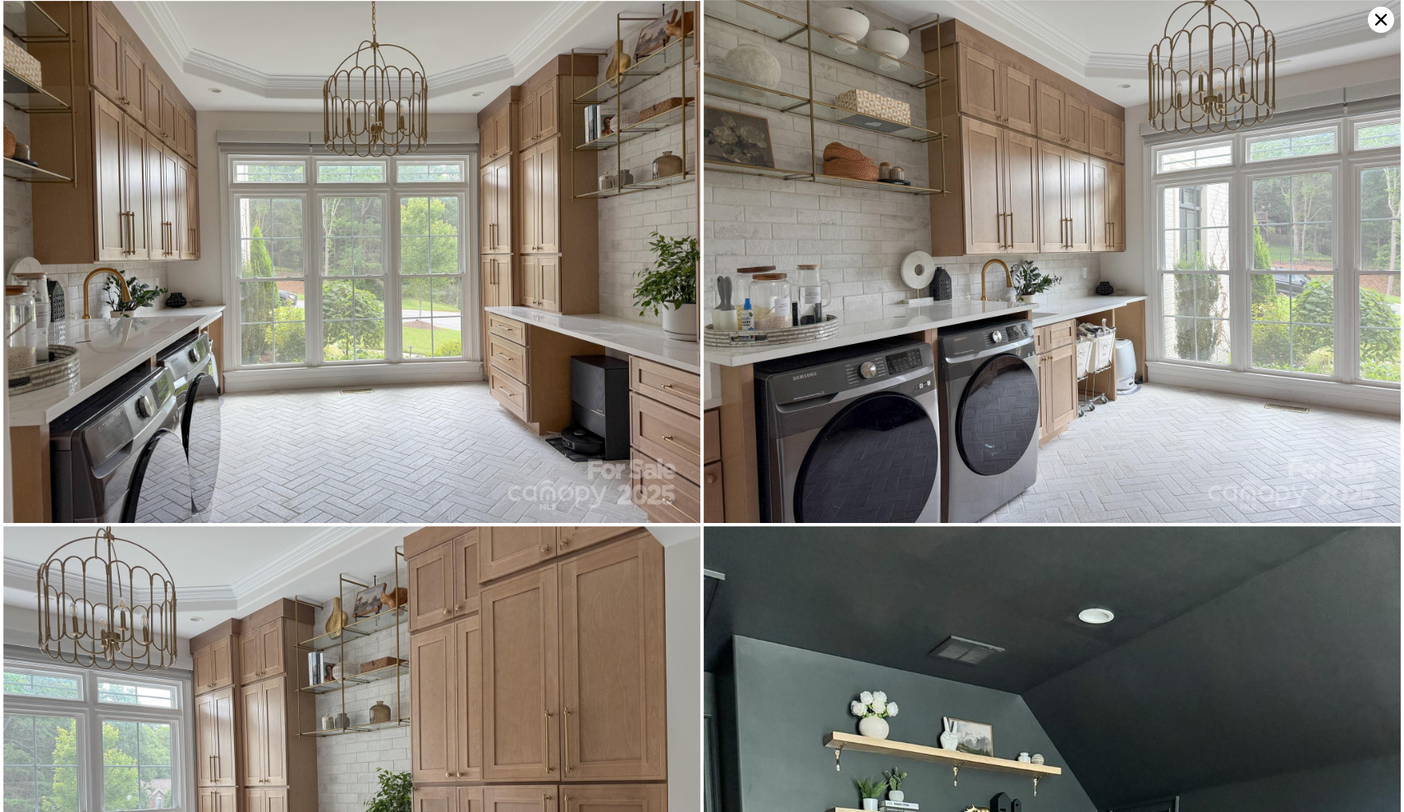
click at [448, 371] on img at bounding box center [351, 262] width 697 height 523
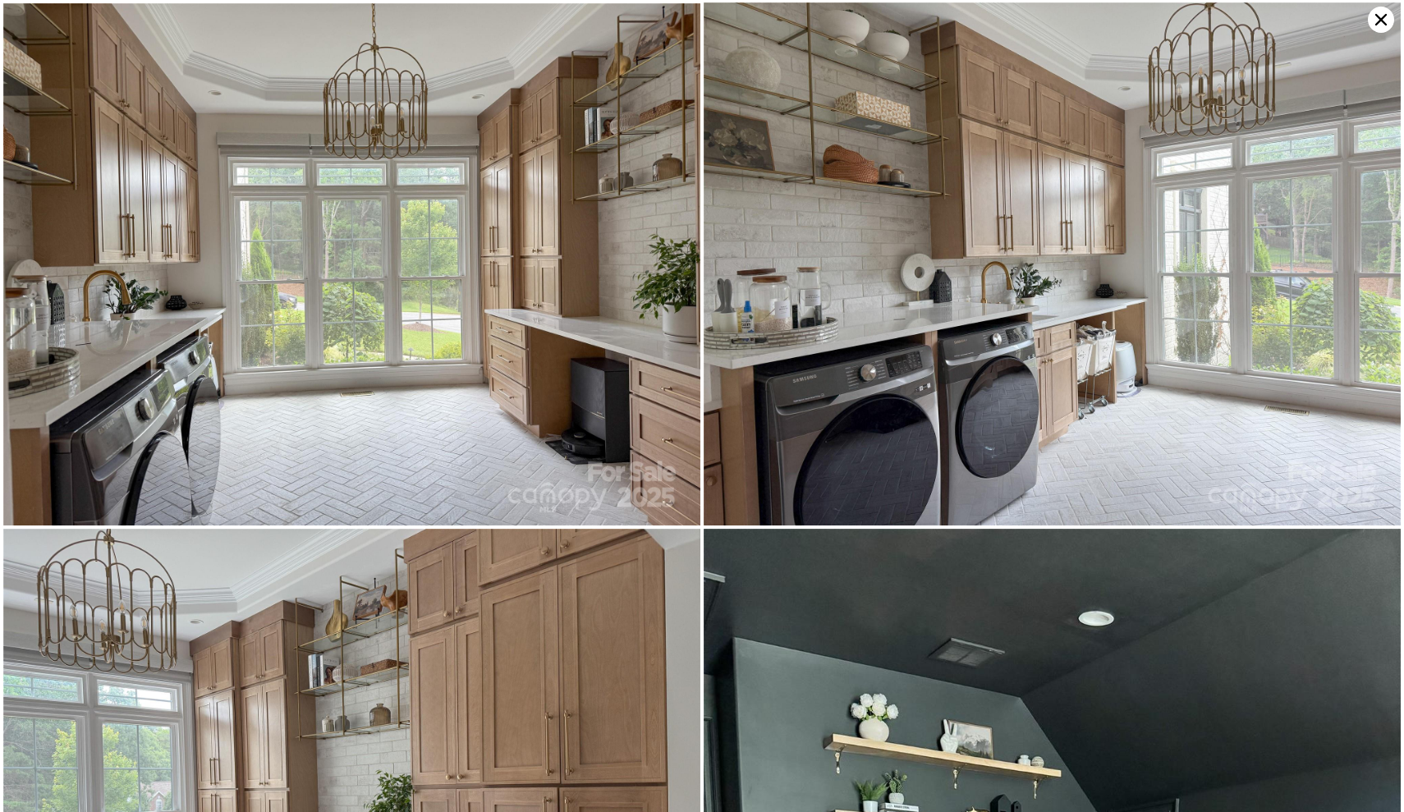
click at [339, 250] on img at bounding box center [351, 264] width 697 height 523
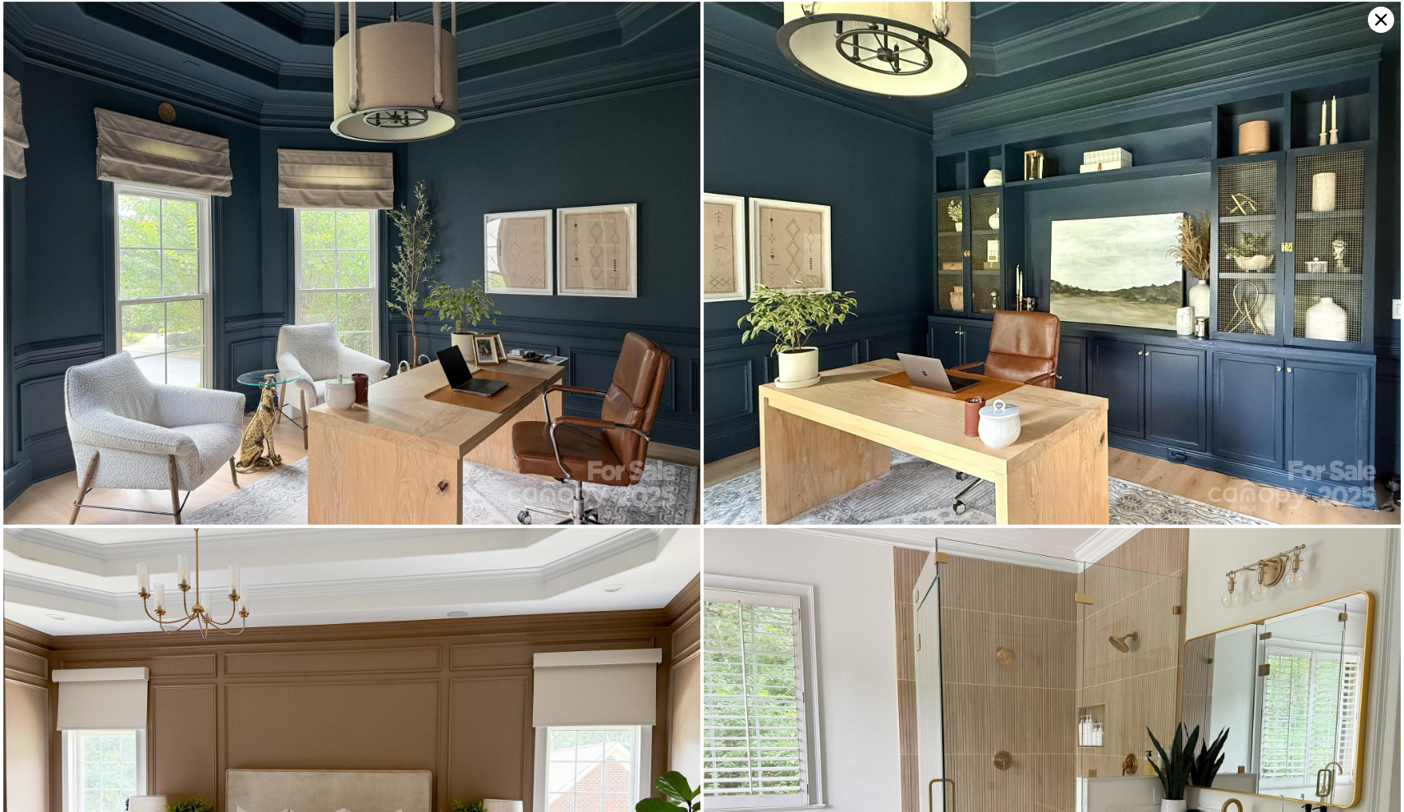
scroll to position [3683, 0]
